Goal: Information Seeking & Learning: Learn about a topic

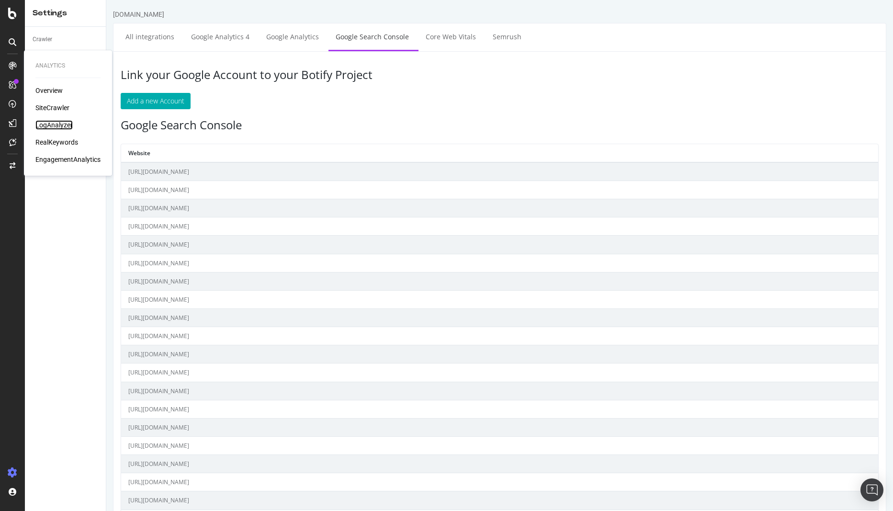
click at [50, 126] on div "LogAnalyzer" at bounding box center [53, 125] width 37 height 10
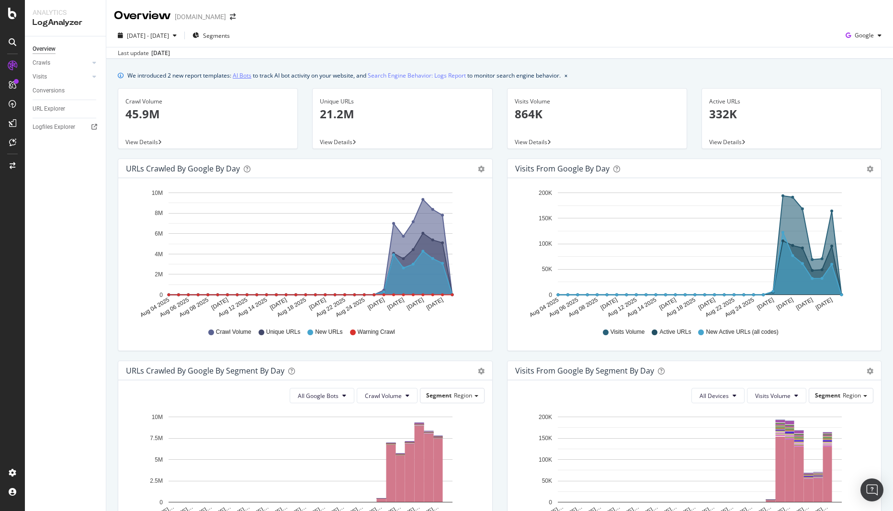
click at [245, 73] on link "AI Bots" at bounding box center [242, 75] width 19 height 10
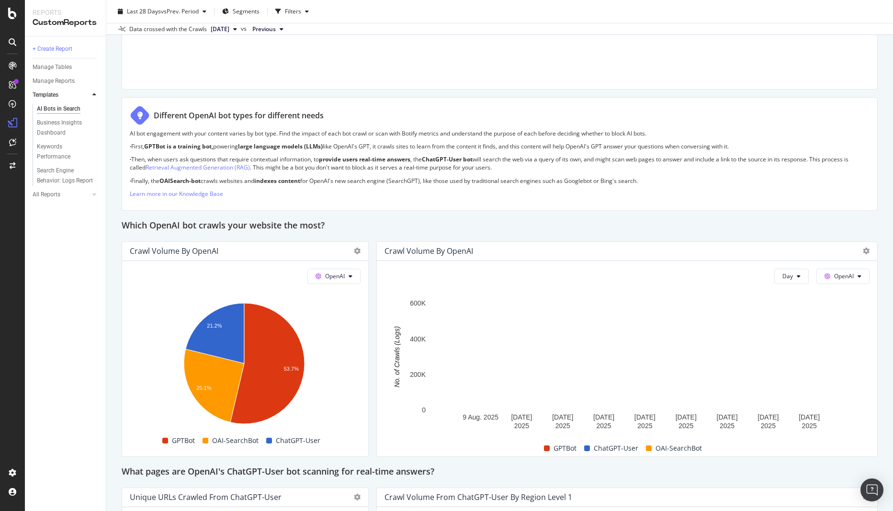
scroll to position [719, 0]
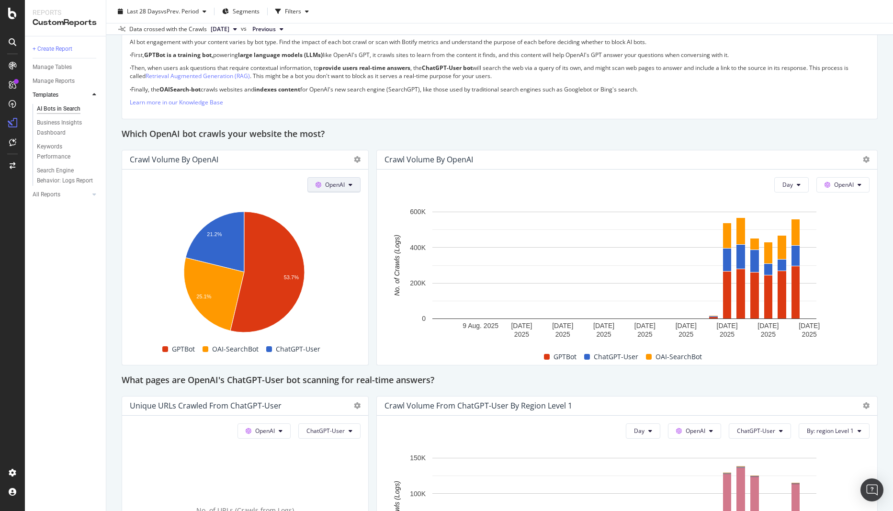
click at [318, 185] on icon at bounding box center [319, 185] width 6 height 6
click at [350, 257] on span "Other AI Bots" at bounding box center [345, 257] width 35 height 9
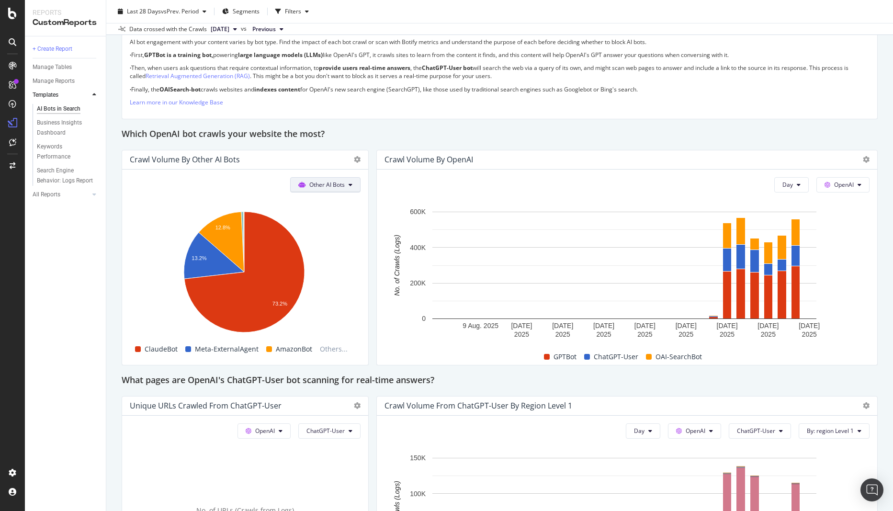
click at [340, 187] on span "Other AI Bots" at bounding box center [326, 185] width 35 height 8
click at [329, 240] on span "OpenAI" at bounding box center [329, 239] width 37 height 9
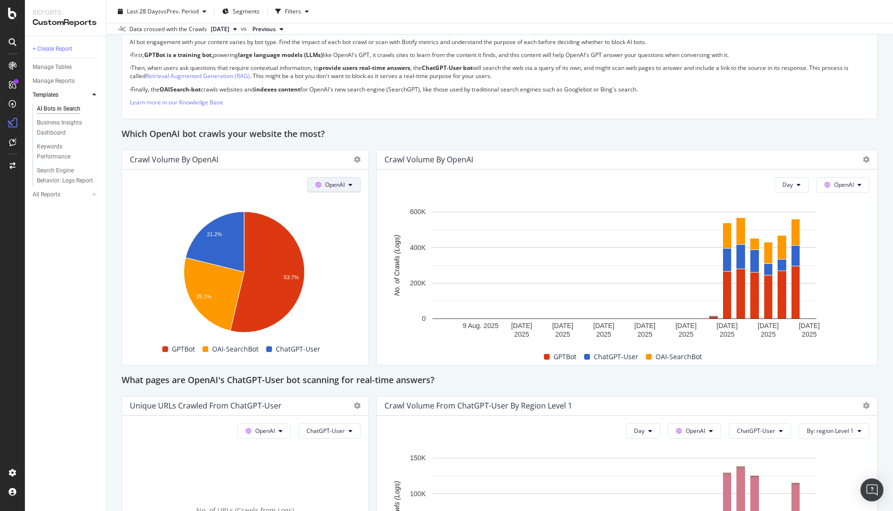
click at [335, 181] on span "OpenAI" at bounding box center [335, 185] width 20 height 8
click at [338, 219] on span "Bing" at bounding box center [345, 221] width 35 height 9
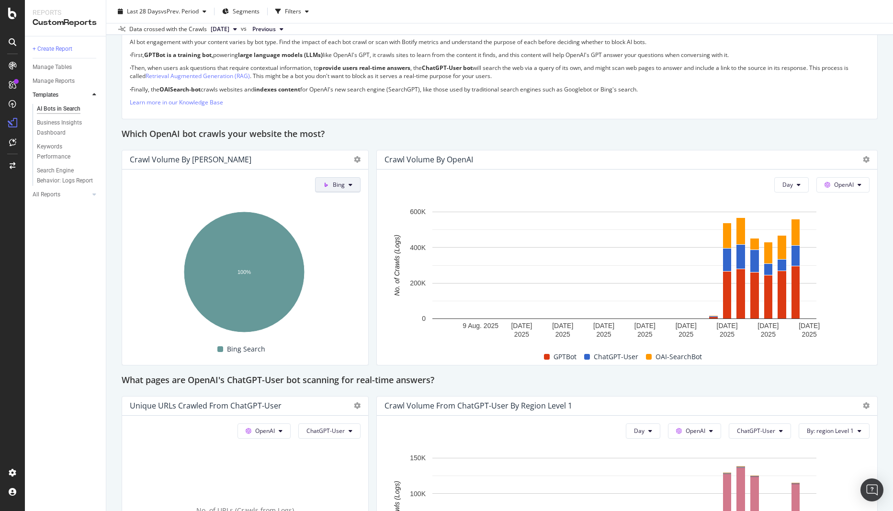
click at [351, 184] on button "Bing" at bounding box center [338, 184] width 46 height 15
click at [354, 200] on span "Google" at bounding box center [354, 204] width 35 height 9
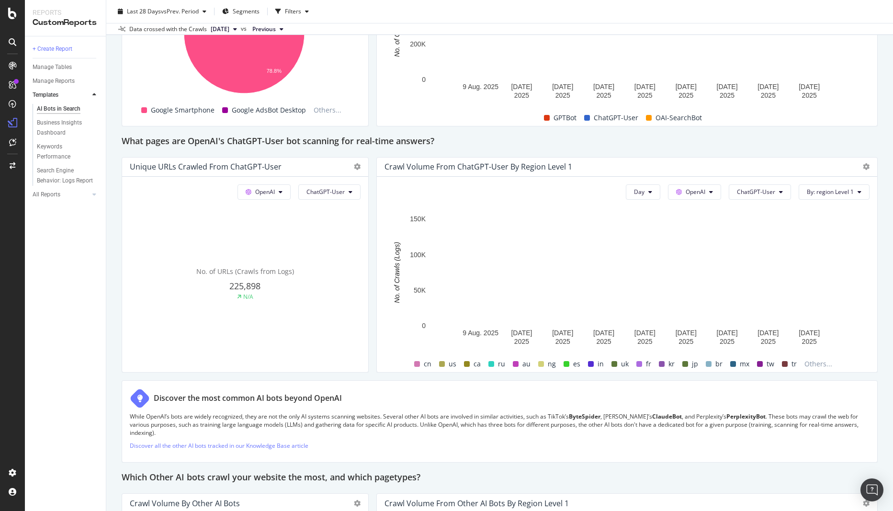
scroll to position [958, 0]
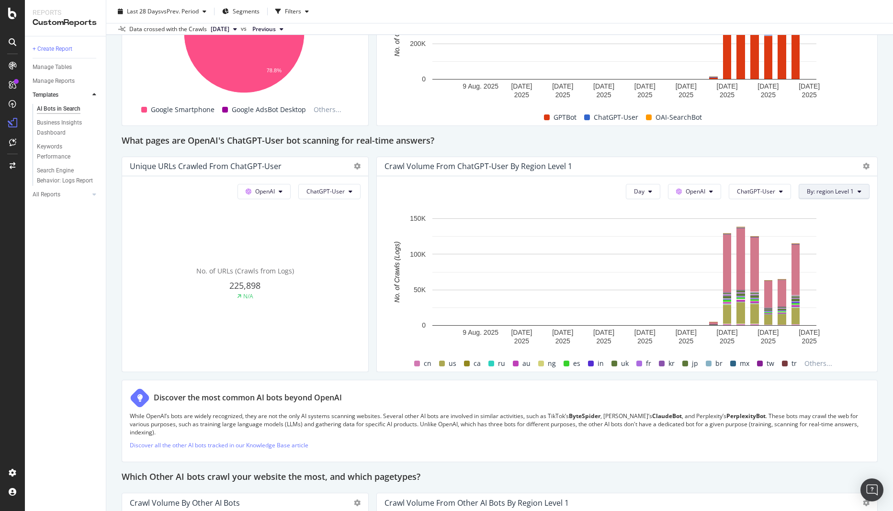
click at [848, 193] on button "By: region Level 1" at bounding box center [834, 191] width 71 height 15
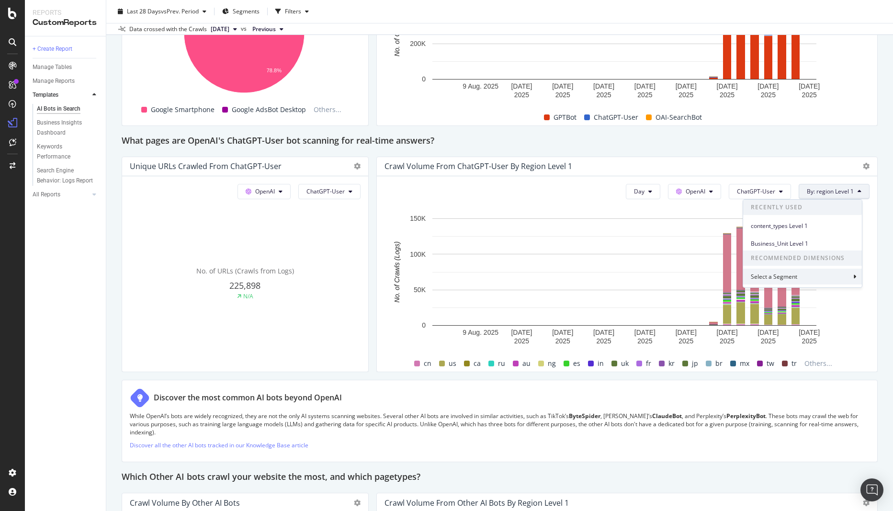
click at [794, 274] on div "Select a Segment" at bounding box center [775, 277] width 48 height 8
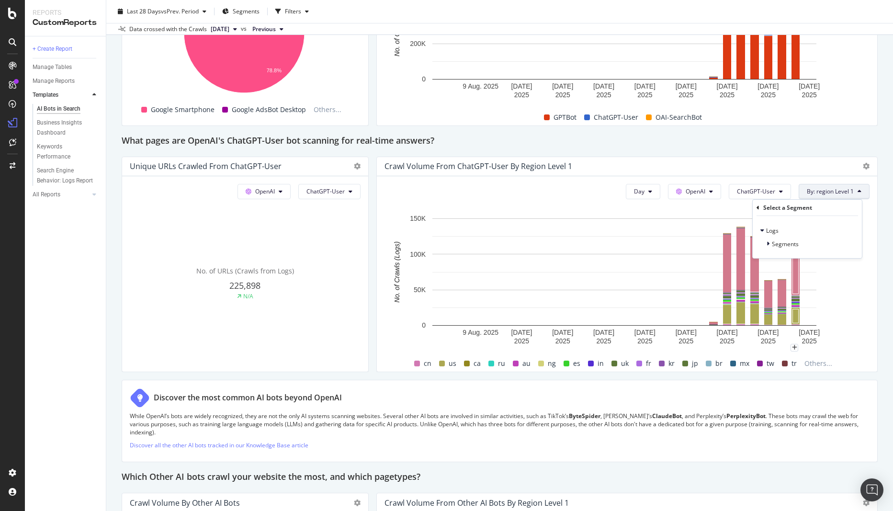
click at [781, 209] on div "Select a Segment" at bounding box center [788, 208] width 49 height 8
click at [794, 243] on span "Business_Unit Level 1" at bounding box center [802, 244] width 103 height 9
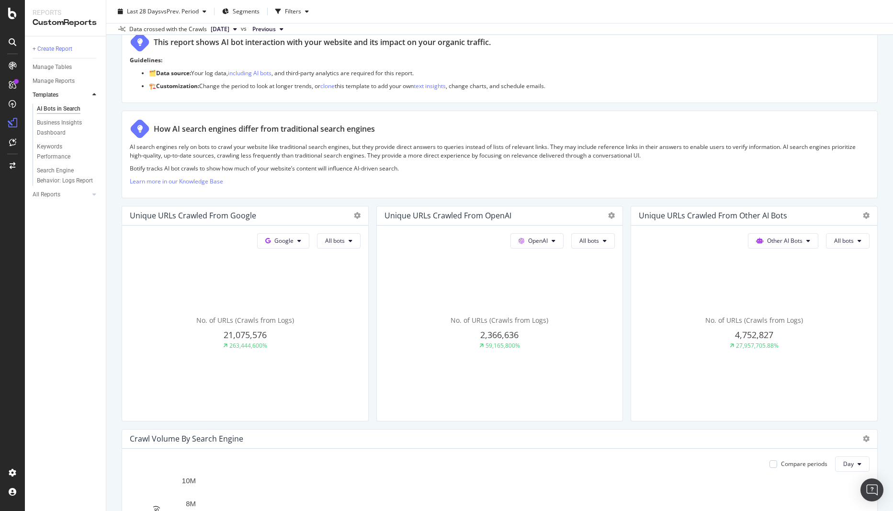
scroll to position [60, 0]
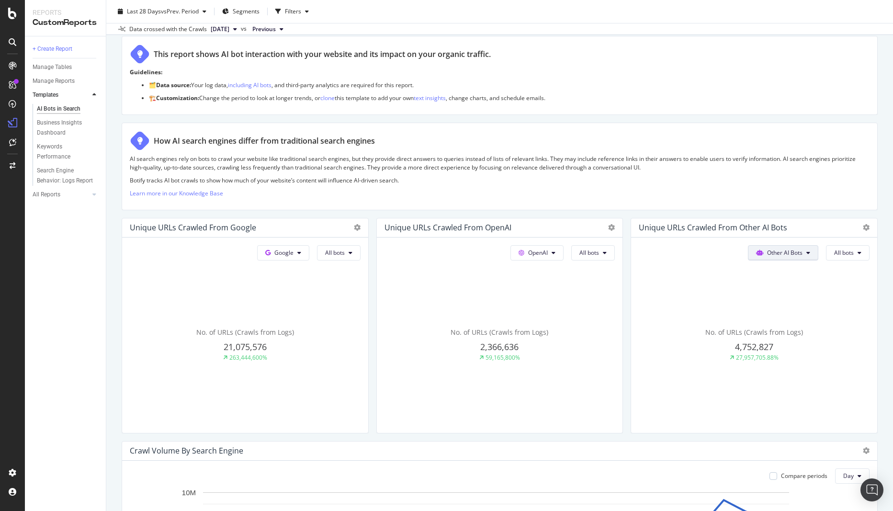
click at [294, 252] on span "Other AI Bots" at bounding box center [283, 253] width 19 height 8
click at [779, 303] on span "OpenAI" at bounding box center [783, 307] width 37 height 9
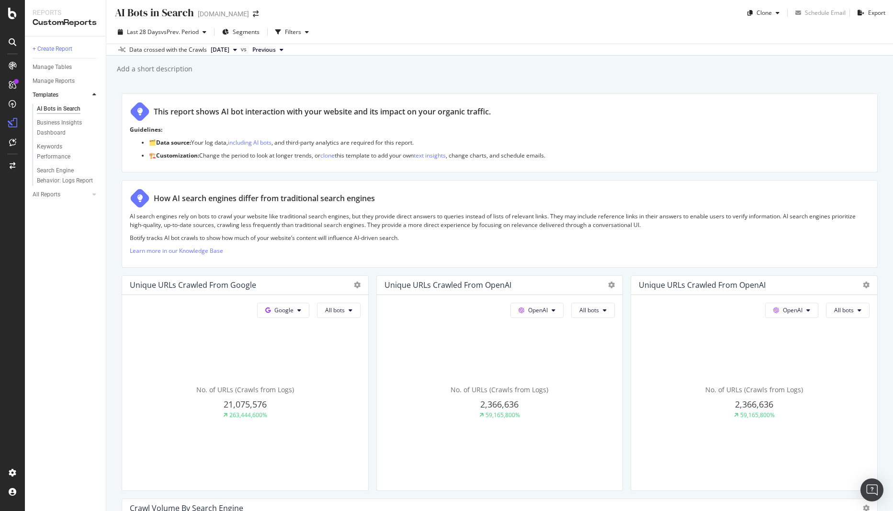
scroll to position [0, 0]
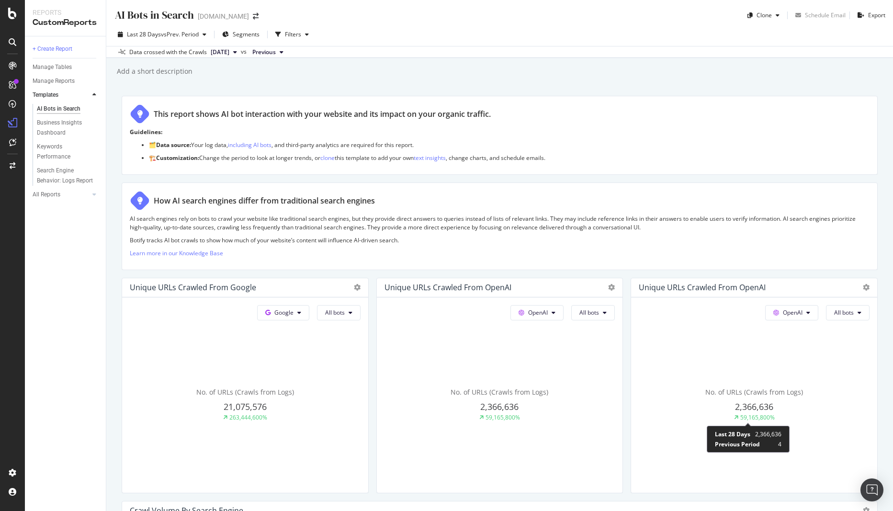
click at [228, 415] on icon at bounding box center [225, 418] width 4 height 6
click at [267, 415] on div "59,165,800%" at bounding box center [248, 417] width 38 height 8
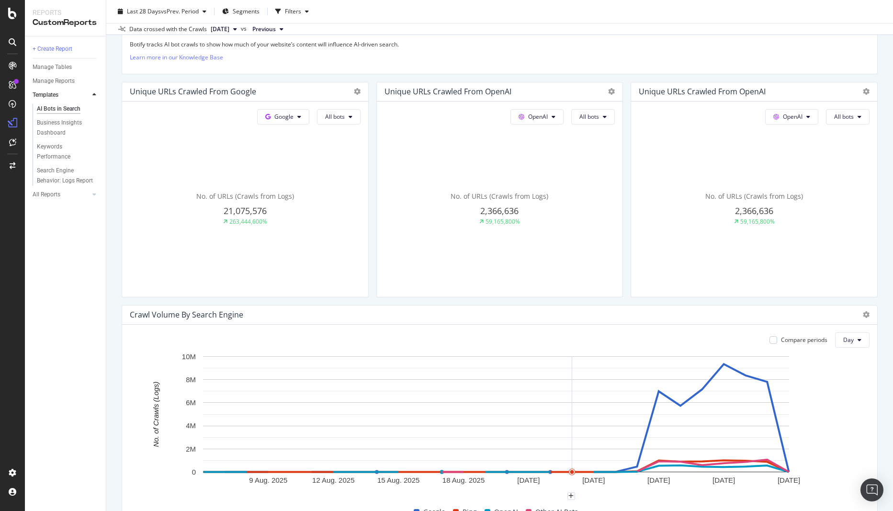
scroll to position [192, 0]
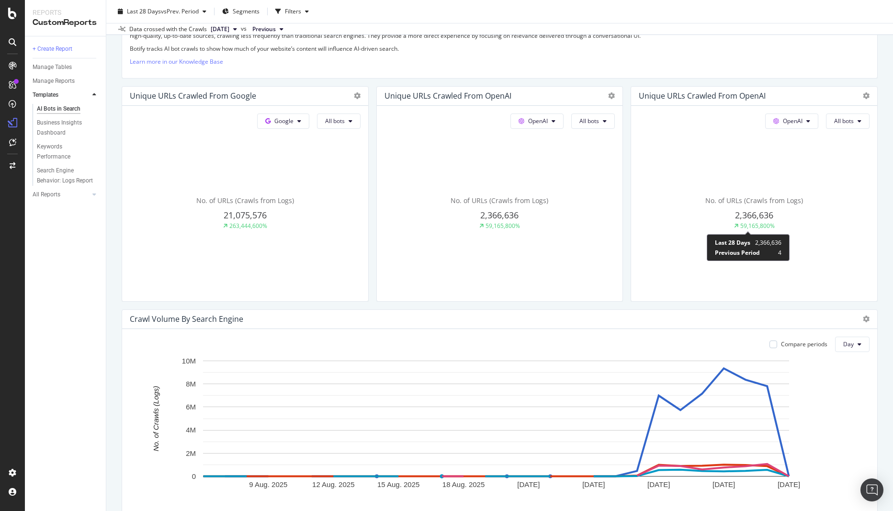
click at [267, 224] on div "59,165,800%" at bounding box center [248, 226] width 38 height 8
click at [294, 201] on span "No. of URLs (Crawls from Logs)" at bounding box center [245, 200] width 98 height 9
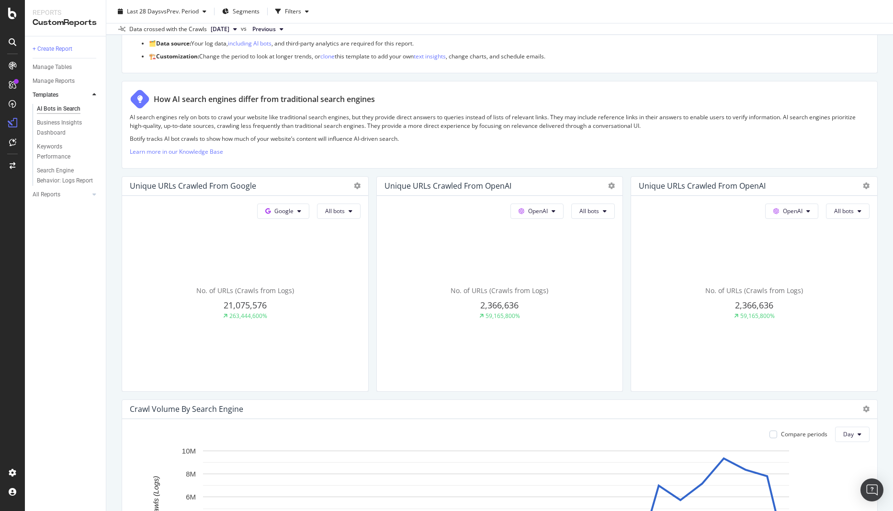
scroll to position [96, 0]
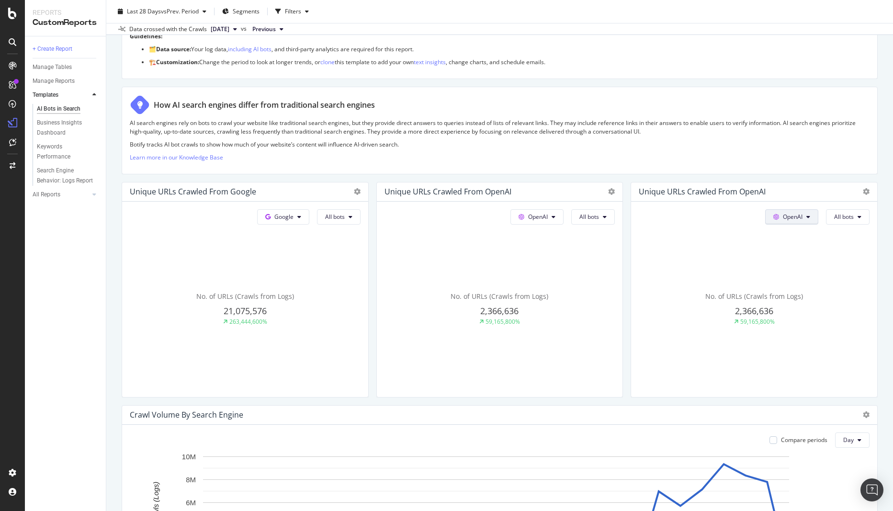
click at [301, 217] on icon at bounding box center [299, 217] width 4 height 6
click at [345, 219] on span "All bots" at bounding box center [335, 217] width 20 height 8
click at [866, 325] on span "ChatGPT-User" at bounding box center [851, 324] width 48 height 9
click at [228, 322] on icon at bounding box center [225, 322] width 4 height 6
click at [294, 295] on span "No. of URLs (Crawls from Logs)" at bounding box center [245, 296] width 98 height 9
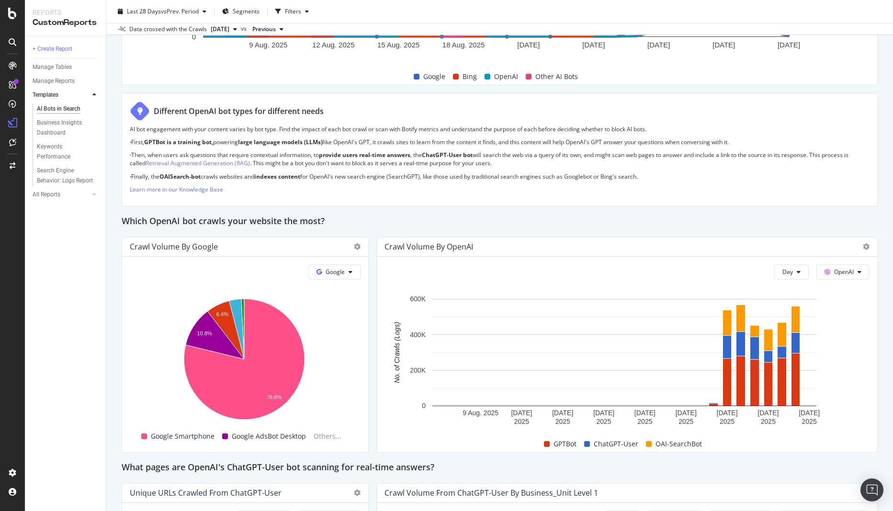
scroll to position [766, 0]
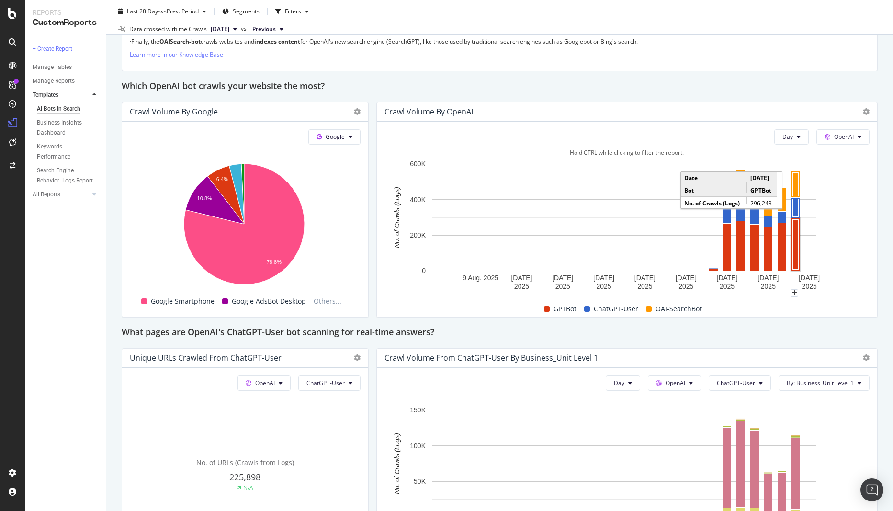
click at [795, 257] on rect "A chart." at bounding box center [796, 244] width 6 height 50
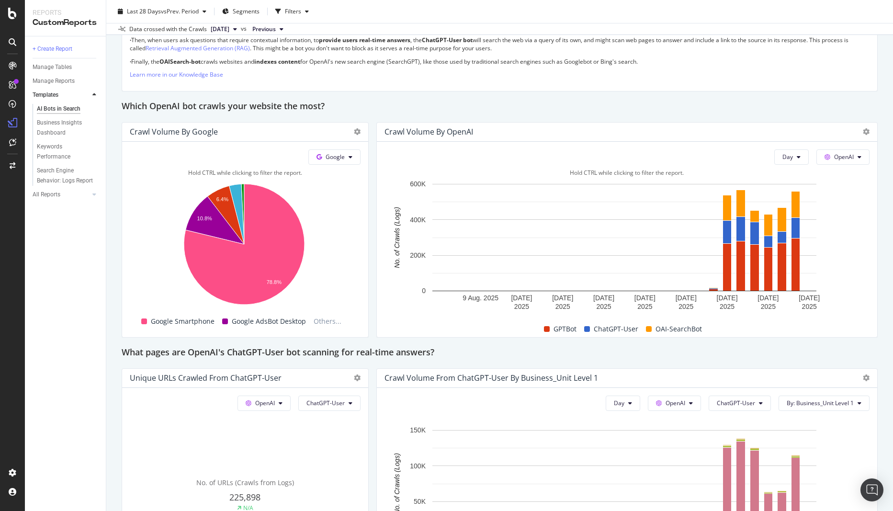
scroll to position [671, 0]
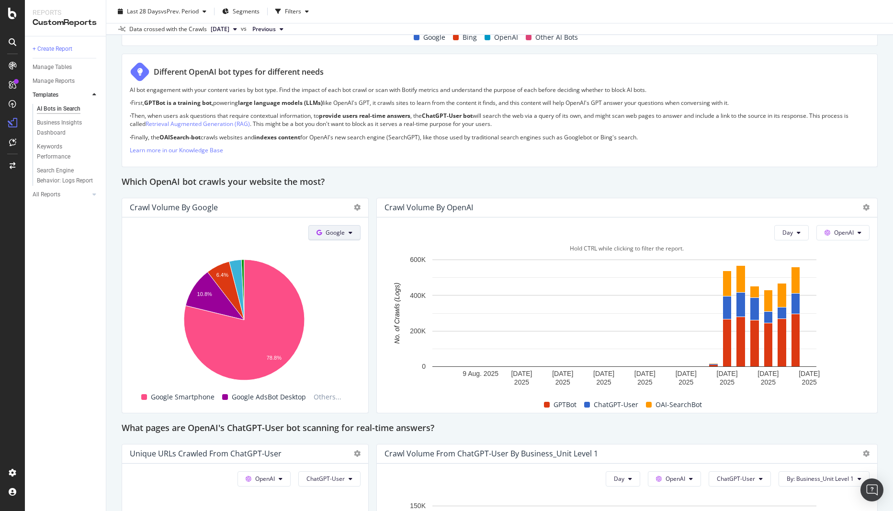
click at [350, 233] on button "Google" at bounding box center [335, 232] width 52 height 15
click at [345, 285] on span "OpenAI" at bounding box center [347, 287] width 35 height 9
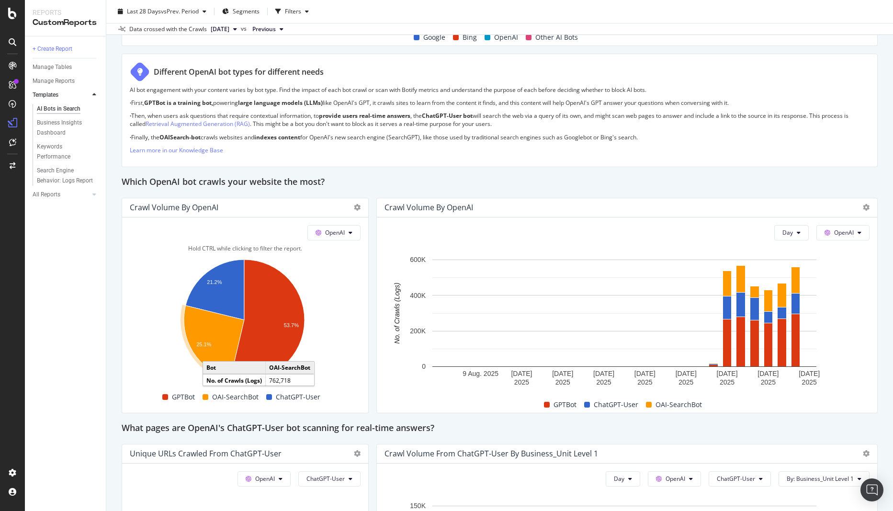
click at [215, 342] on icon "A chart." at bounding box center [214, 342] width 60 height 73
